Goal: Find contact information: Find contact information

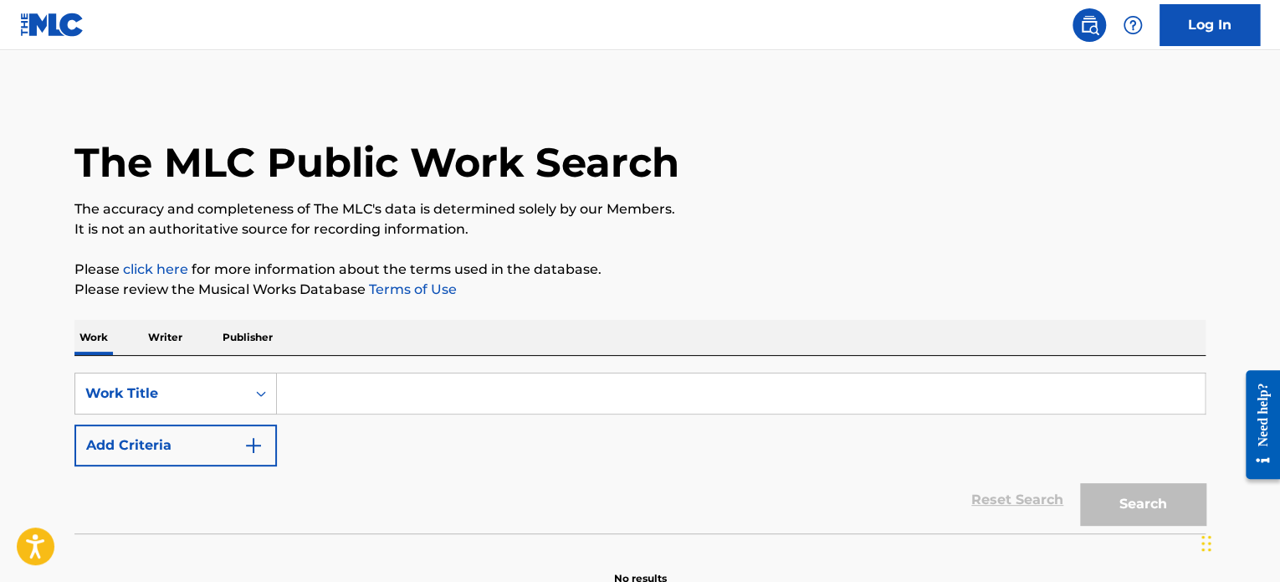
click at [247, 342] on p "Publisher" at bounding box center [248, 337] width 60 height 35
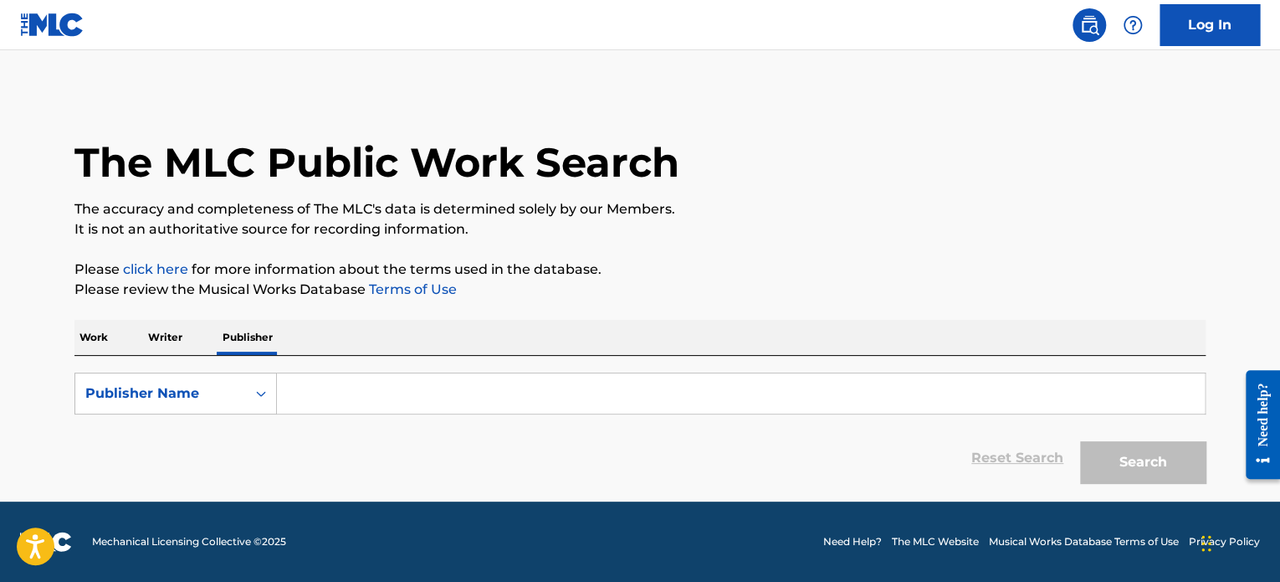
click at [347, 392] on input "Search Form" at bounding box center [741, 393] width 928 height 40
type input "vim"
click at [1080, 441] on button "Search" at bounding box center [1143, 462] width 126 height 42
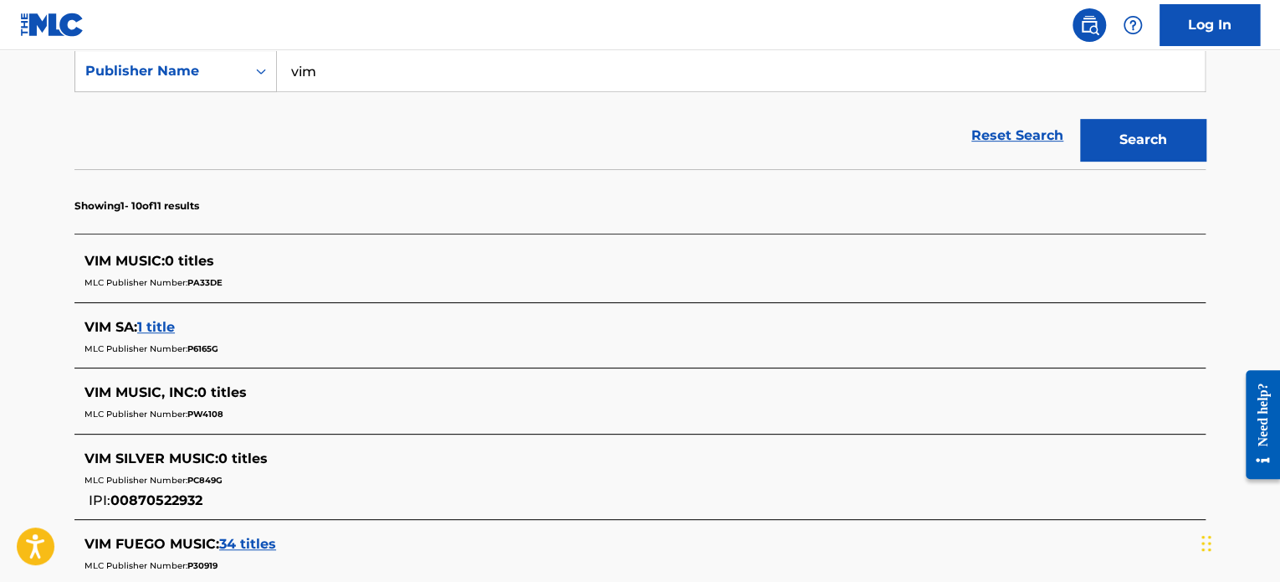
scroll to position [167, 0]
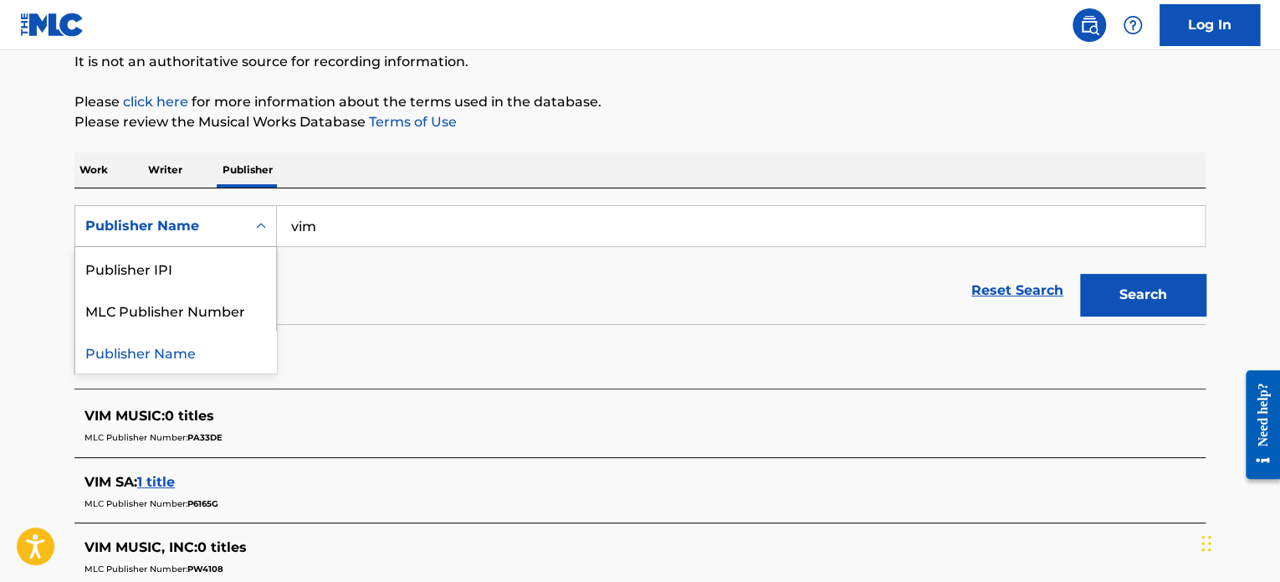
click at [259, 224] on icon "Search Form" at bounding box center [261, 226] width 17 height 17
drag, startPoint x: 187, startPoint y: 310, endPoint x: 226, endPoint y: 290, distance: 44.2
click at [187, 310] on div "MLC Publisher Number" at bounding box center [175, 310] width 201 height 42
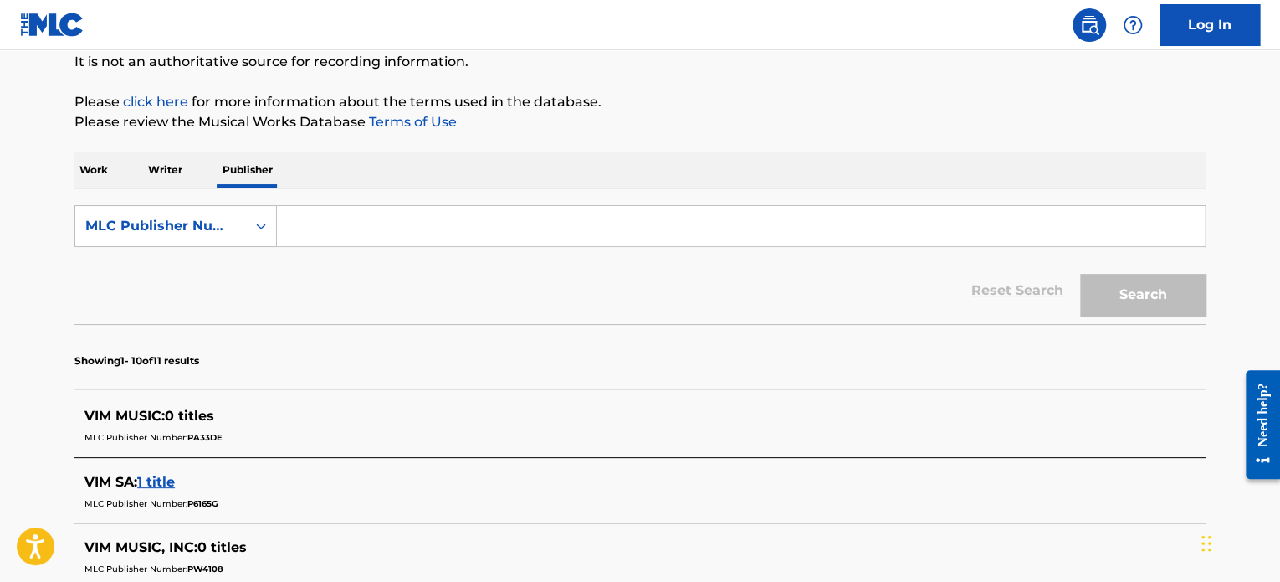
click at [314, 226] on input "Search Form" at bounding box center [741, 226] width 928 height 40
paste input "P211W2"
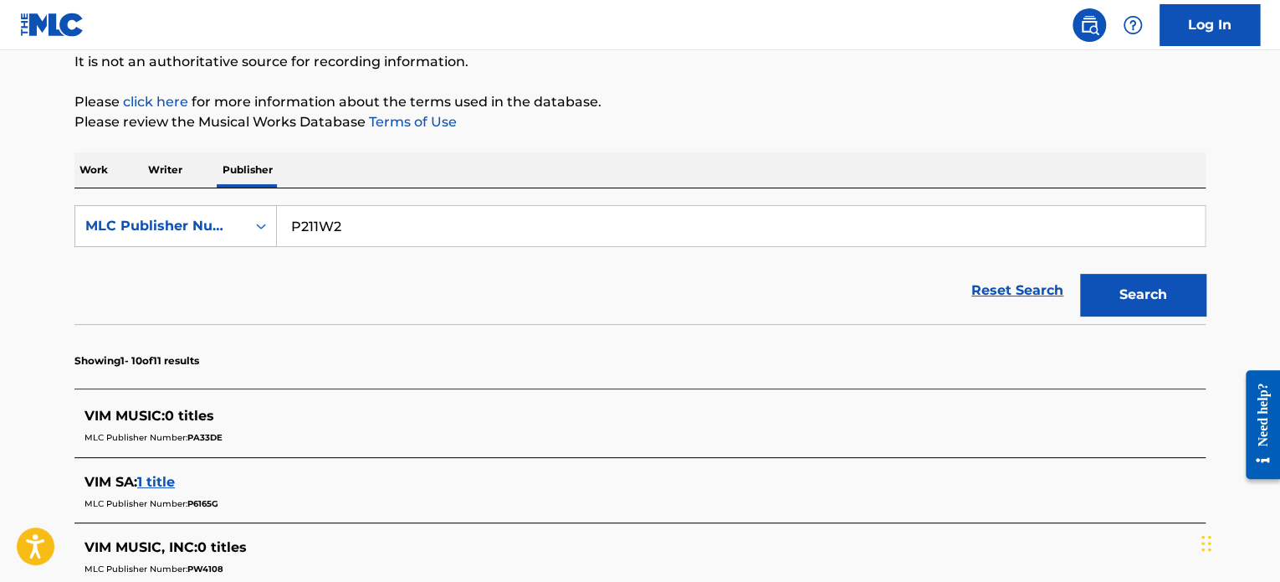
type input "P211W2"
click at [1096, 291] on button "Search" at bounding box center [1143, 295] width 126 height 42
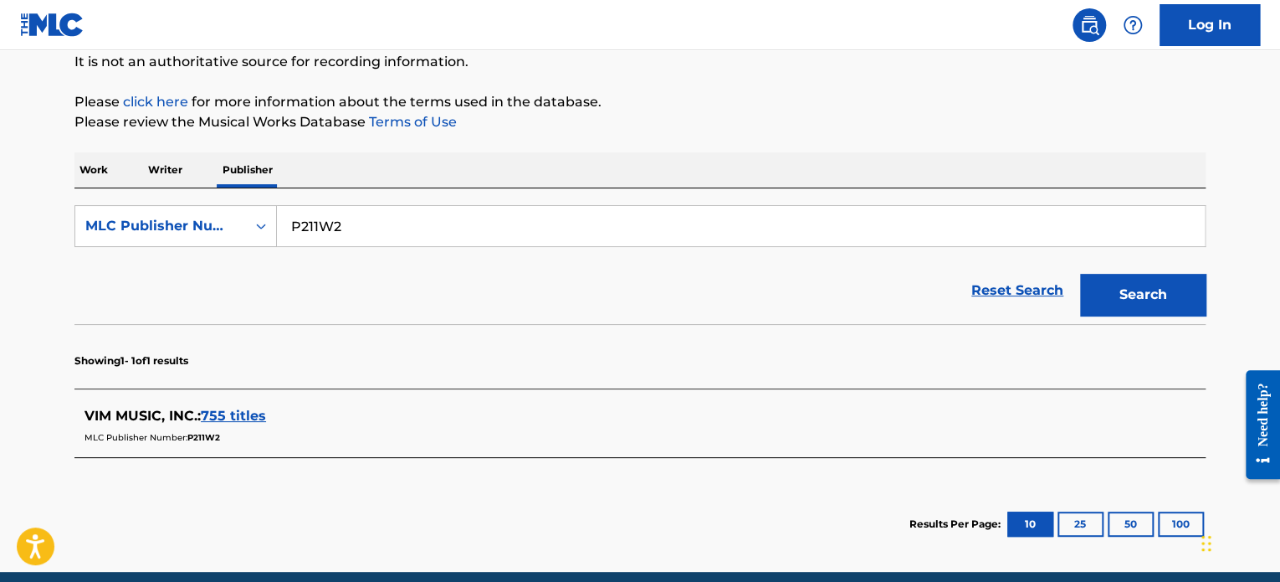
click at [161, 414] on span "VIM MUSIC, INC. :" at bounding box center [143, 416] width 116 height 16
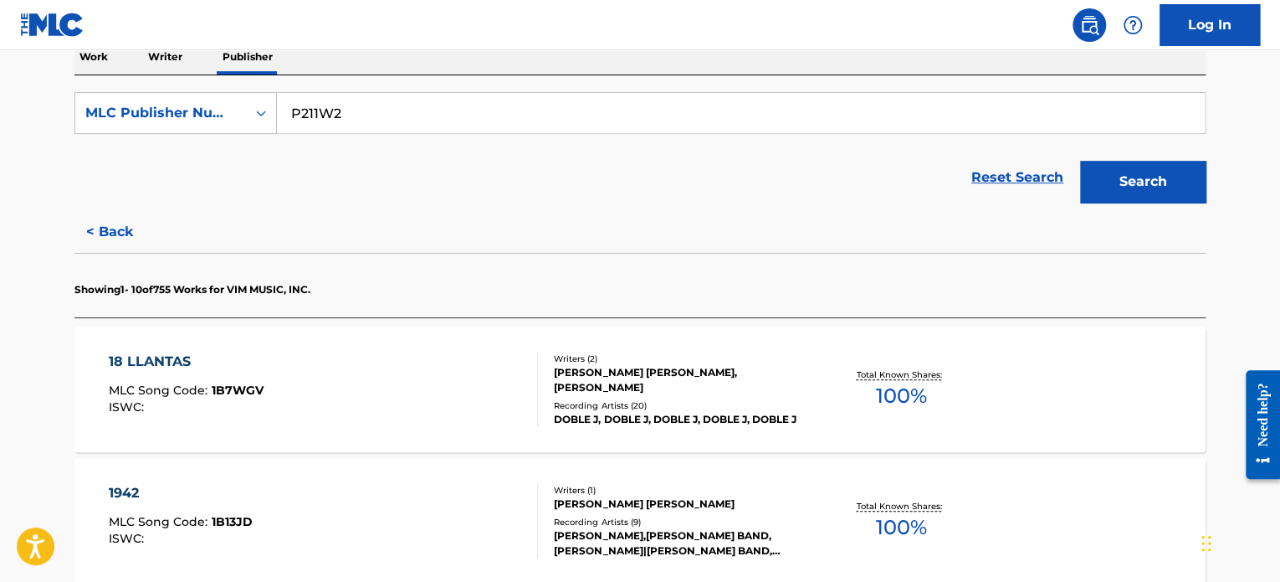
scroll to position [335, 0]
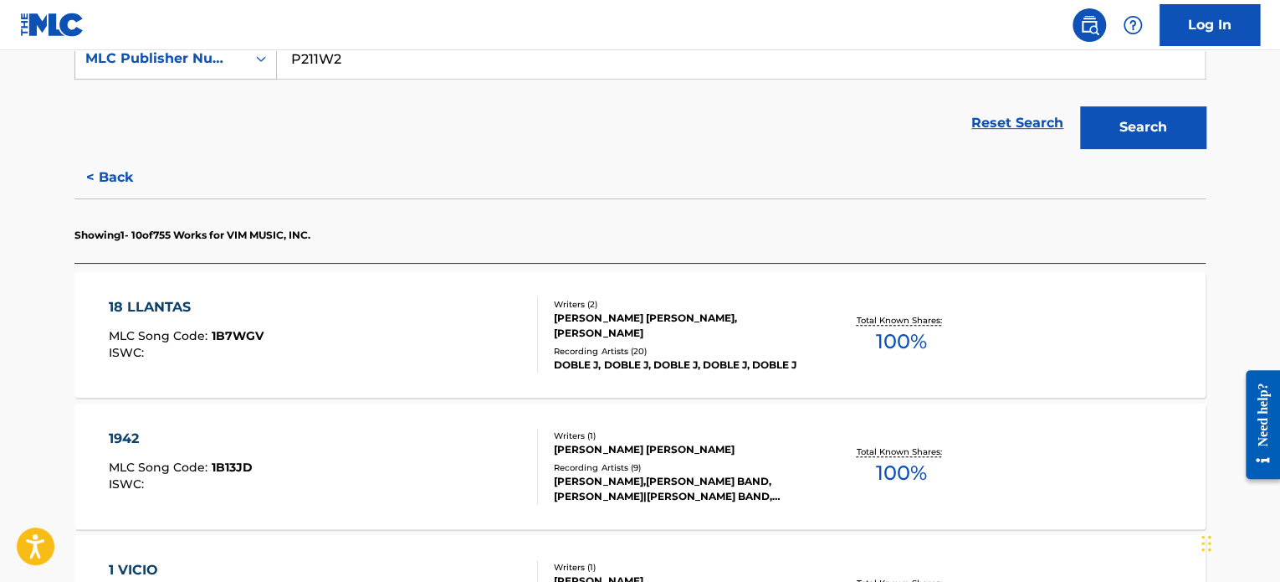
click at [367, 321] on div "18 LLANTAS MLC Song Code : 1B7WGV ISWC :" at bounding box center [324, 334] width 430 height 75
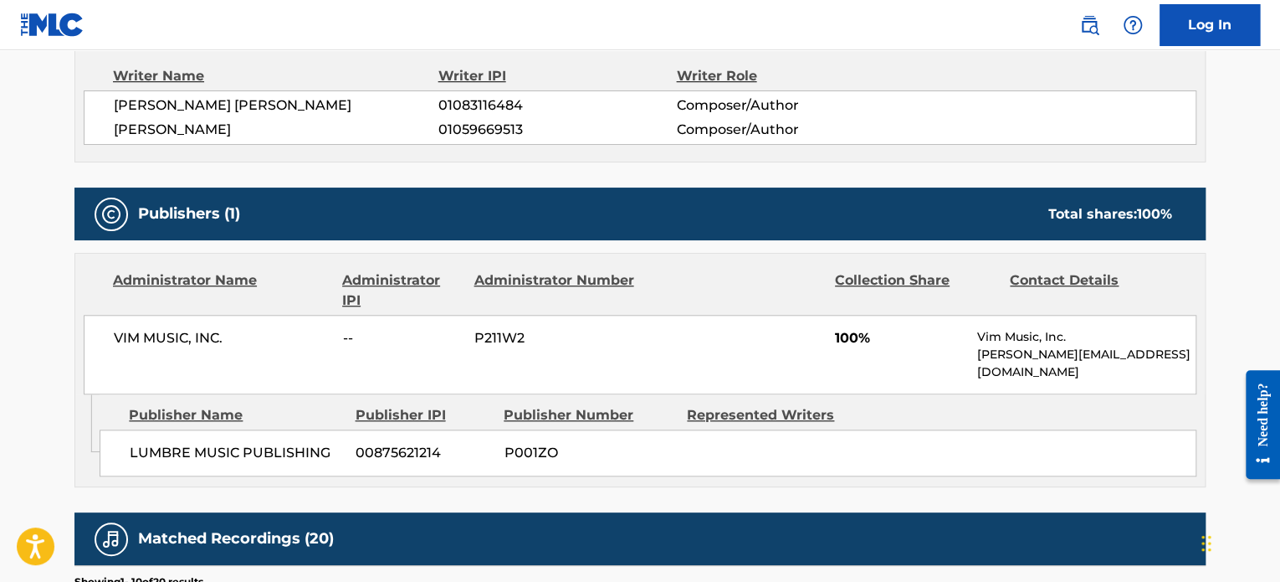
scroll to position [613, 0]
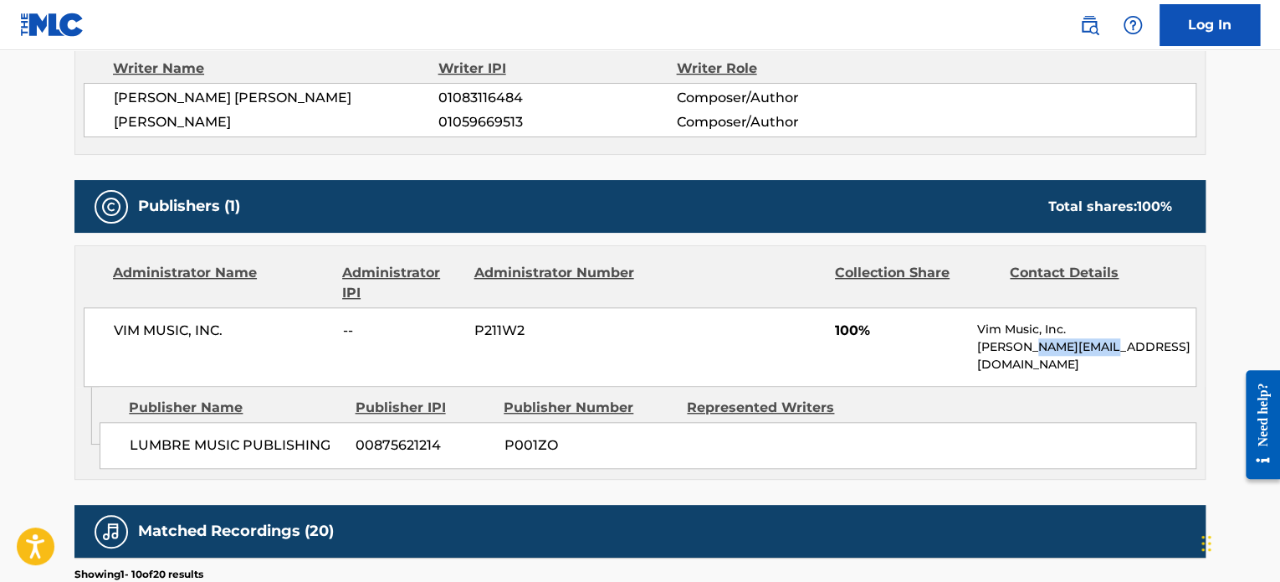
drag, startPoint x: 1031, startPoint y: 346, endPoint x: 1142, endPoint y: 346, distance: 110.5
click at [1142, 346] on p "[PERSON_NAME][EMAIL_ADDRESS][DOMAIN_NAME]" at bounding box center [1086, 355] width 218 height 35
click at [1100, 348] on p "[PERSON_NAME][EMAIL_ADDRESS][DOMAIN_NAME]" at bounding box center [1086, 355] width 218 height 35
drag, startPoint x: 1029, startPoint y: 346, endPoint x: 1128, endPoint y: 346, distance: 98.8
click at [1128, 346] on p "[PERSON_NAME][EMAIL_ADDRESS][DOMAIN_NAME]" at bounding box center [1086, 355] width 218 height 35
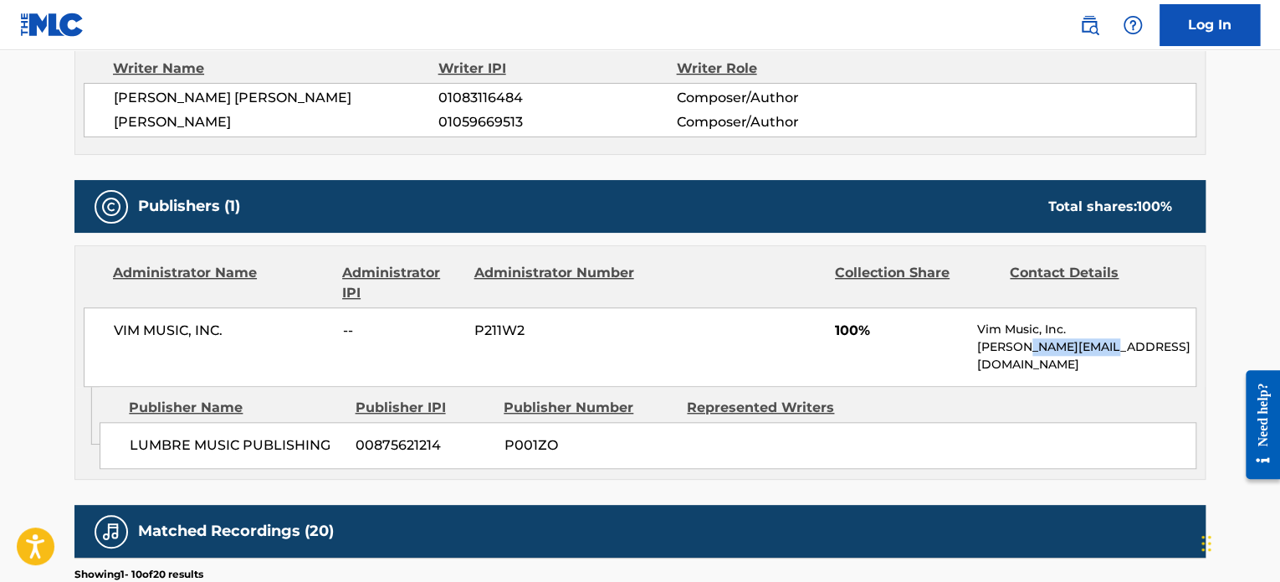
copy p "[DOMAIN_NAME]"
